Goal: Contribute content

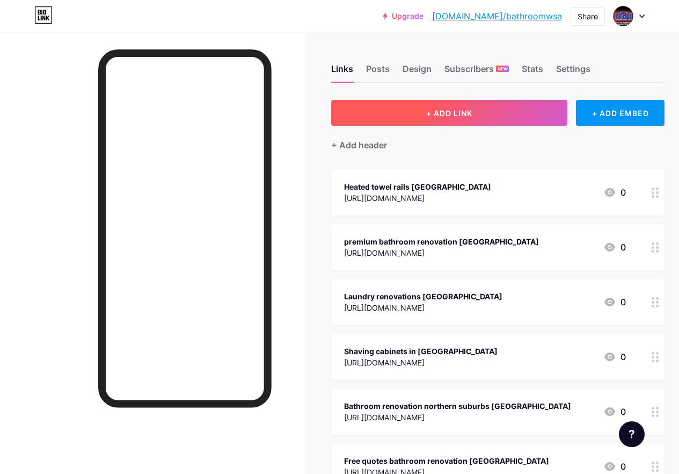
click at [500, 113] on button "+ ADD LINK" at bounding box center [449, 113] width 236 height 26
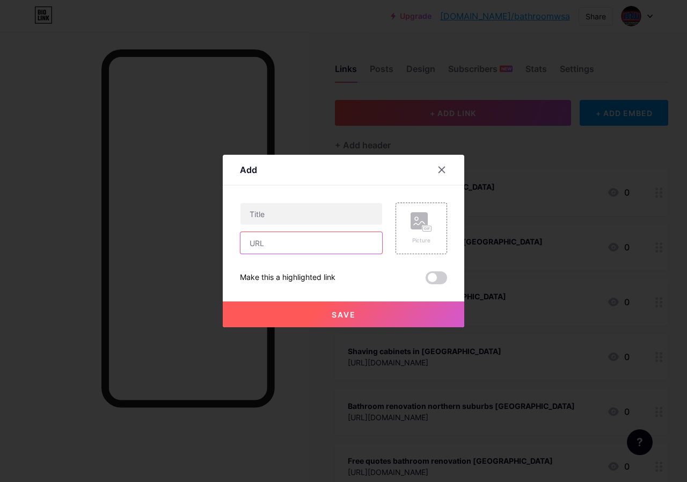
click at [316, 239] on input "text" at bounding box center [312, 242] width 142 height 21
paste input "[URL][DOMAIN_NAME]"
type input "[URL][DOMAIN_NAME]"
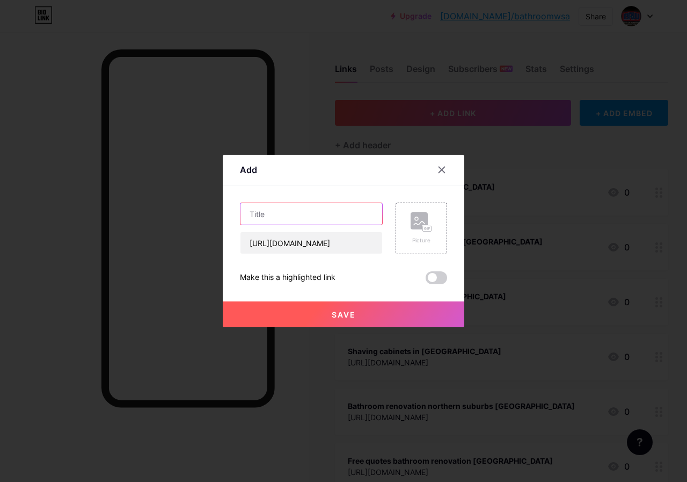
click at [299, 218] on input "text" at bounding box center [312, 213] width 142 height 21
paste input "Bathroom renovation western suburbs [GEOGRAPHIC_DATA]"
type input "Bathroom renovation western suburbs [GEOGRAPHIC_DATA]"
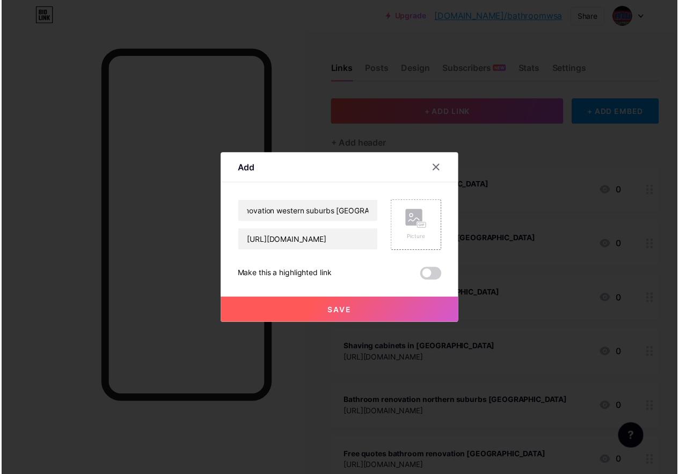
scroll to position [0, 0]
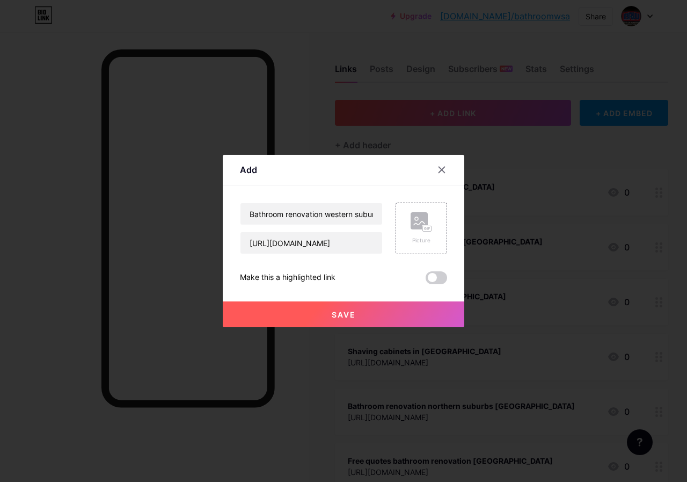
click at [388, 305] on button "Save" at bounding box center [344, 314] width 242 height 26
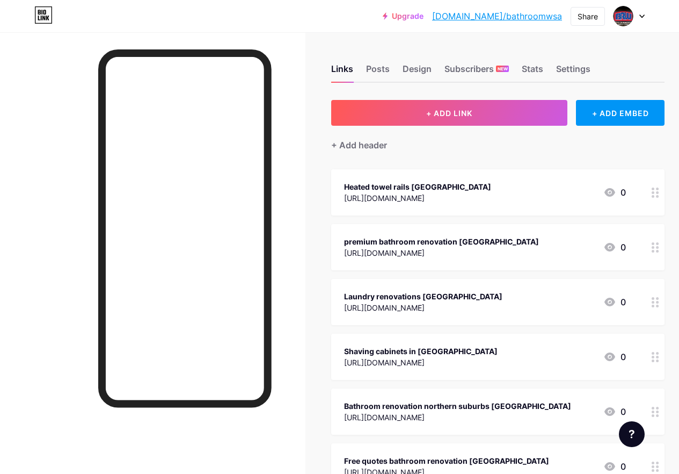
drag, startPoint x: 588, startPoint y: 20, endPoint x: 581, endPoint y: 28, distance: 10.7
click at [588, 19] on div "Share" at bounding box center [588, 16] width 20 height 11
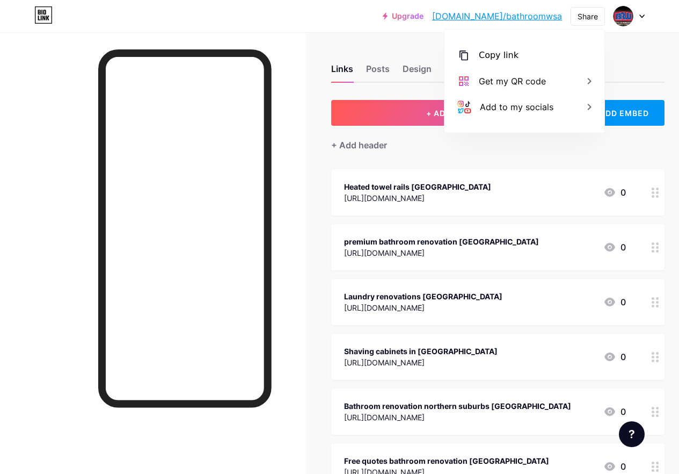
drag, startPoint x: 513, startPoint y: 56, endPoint x: 444, endPoint y: 239, distance: 195.5
click at [512, 56] on div "Copy link" at bounding box center [499, 55] width 40 height 13
